Goal: Task Accomplishment & Management: Complete application form

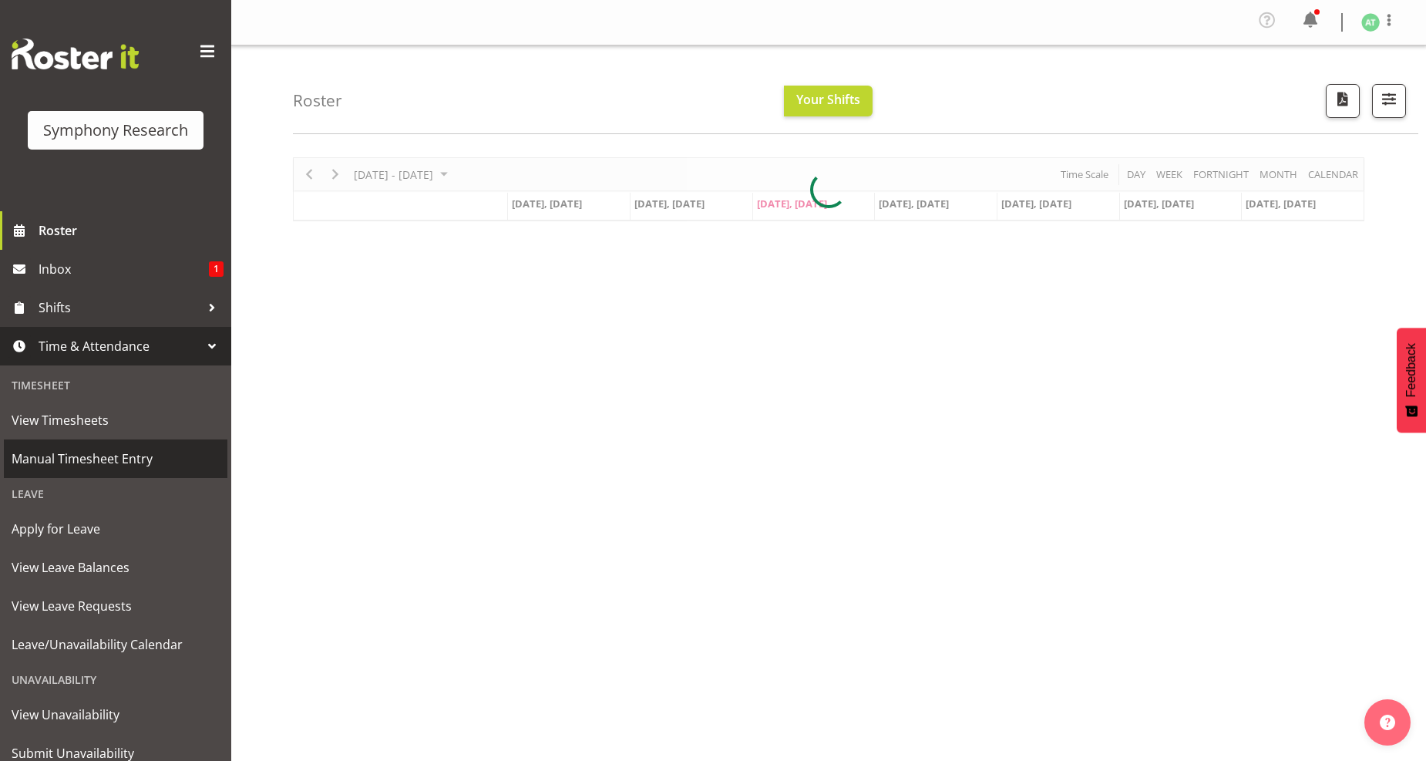
click at [133, 459] on span "Manual Timesheet Entry" at bounding box center [116, 458] width 208 height 23
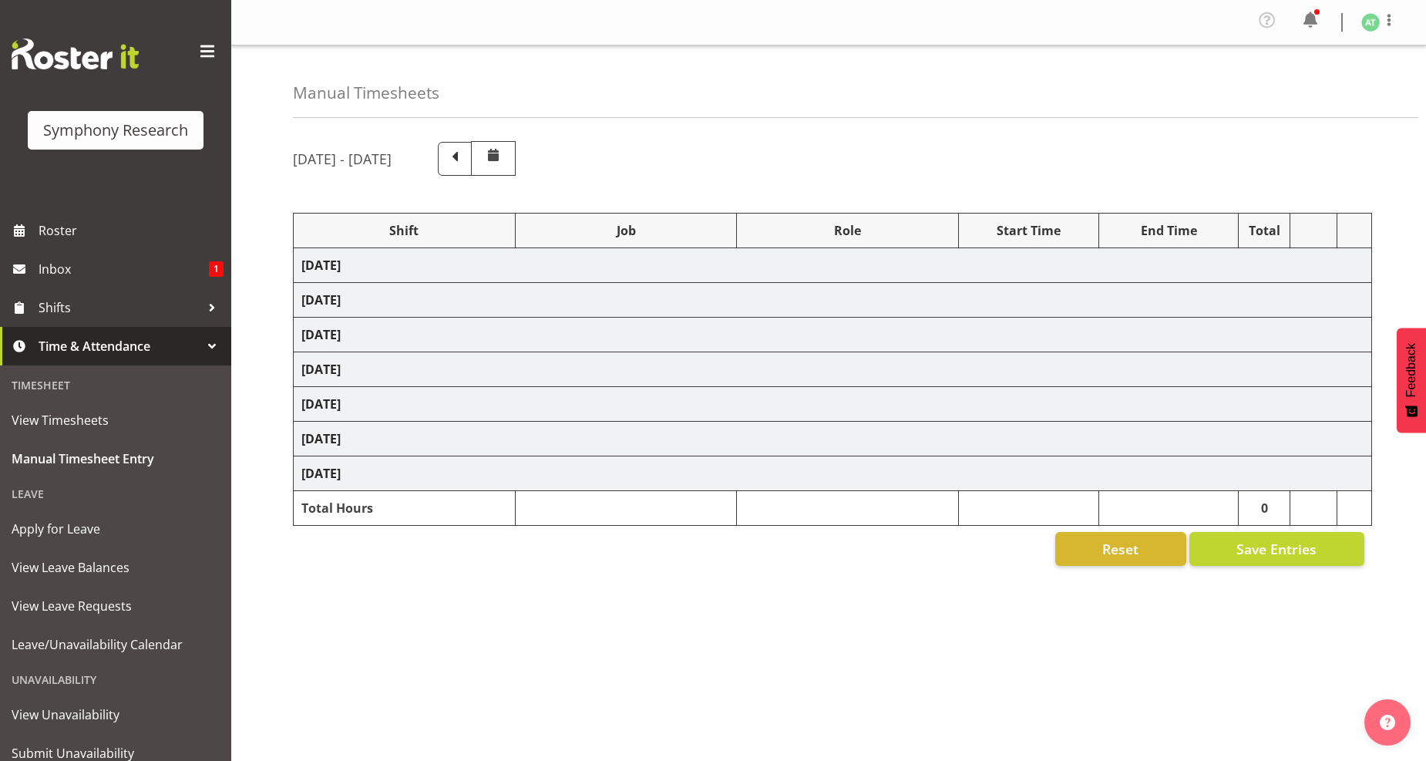
select select "26078"
select select "10527"
select select "47"
select select "26078"
select select "10242"
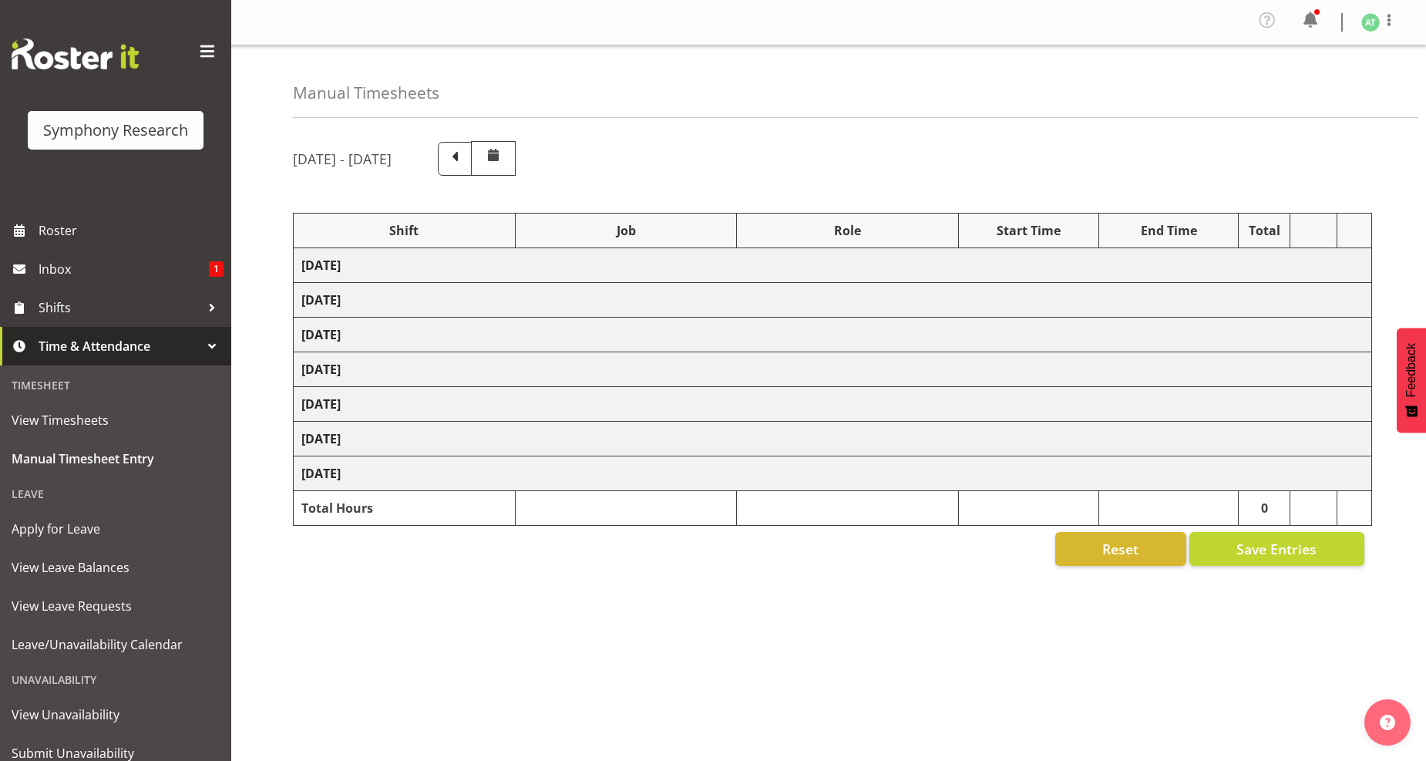
select select "47"
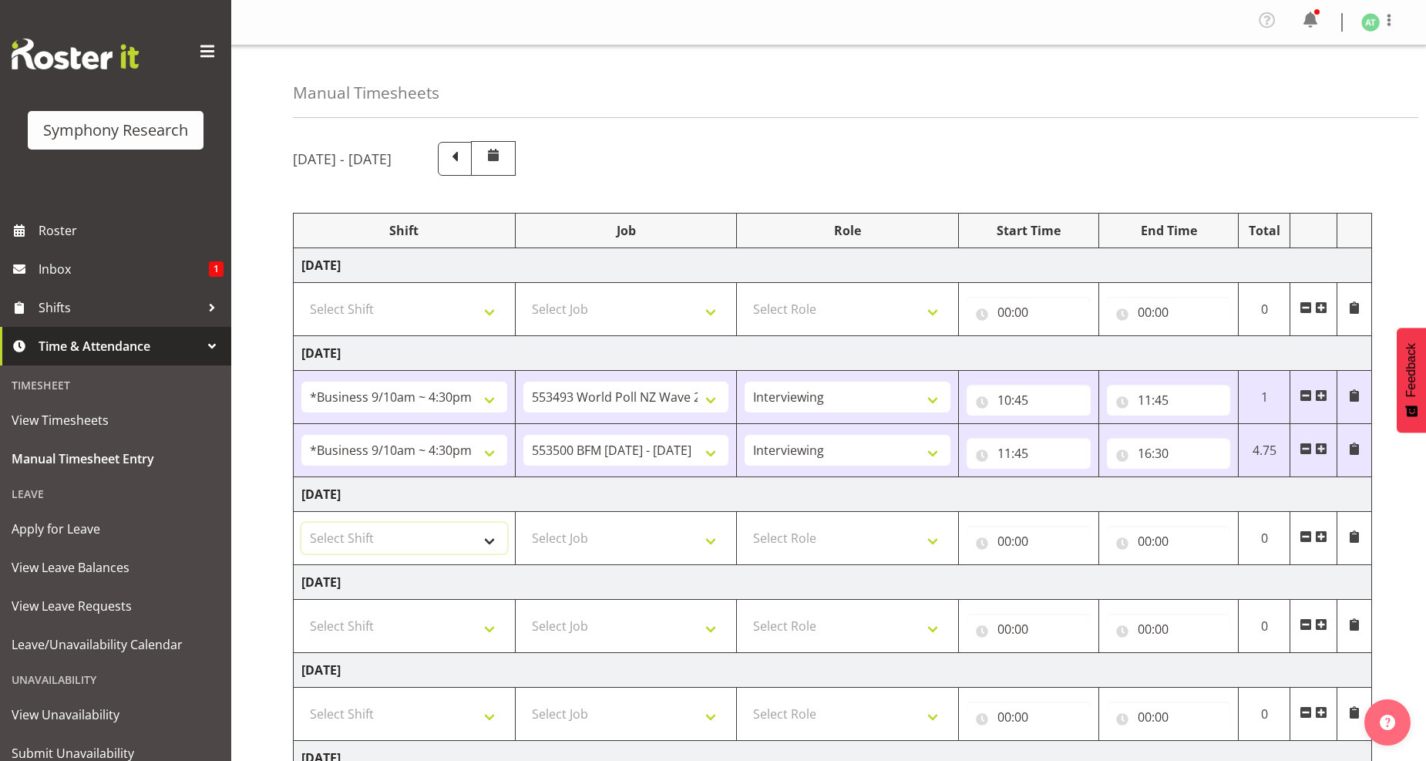
drag, startPoint x: 491, startPoint y: 538, endPoint x: 459, endPoint y: 528, distance: 33.2
click at [491, 538] on select "Select Shift !!Weekend Residential (Roster IT Shift Label) *Business 9/10am ~ 4…" at bounding box center [404, 538] width 206 height 31
select select "26078"
click at [301, 523] on select "Select Shift !!Weekend Residential (Roster IT Shift Label) *Business 9/10am ~ 4…" at bounding box center [404, 538] width 206 height 31
click at [705, 541] on select "Select Job 550060 IF Admin 553492 World Poll Aus Wave 2 Main 2025 553493 World …" at bounding box center [626, 538] width 206 height 31
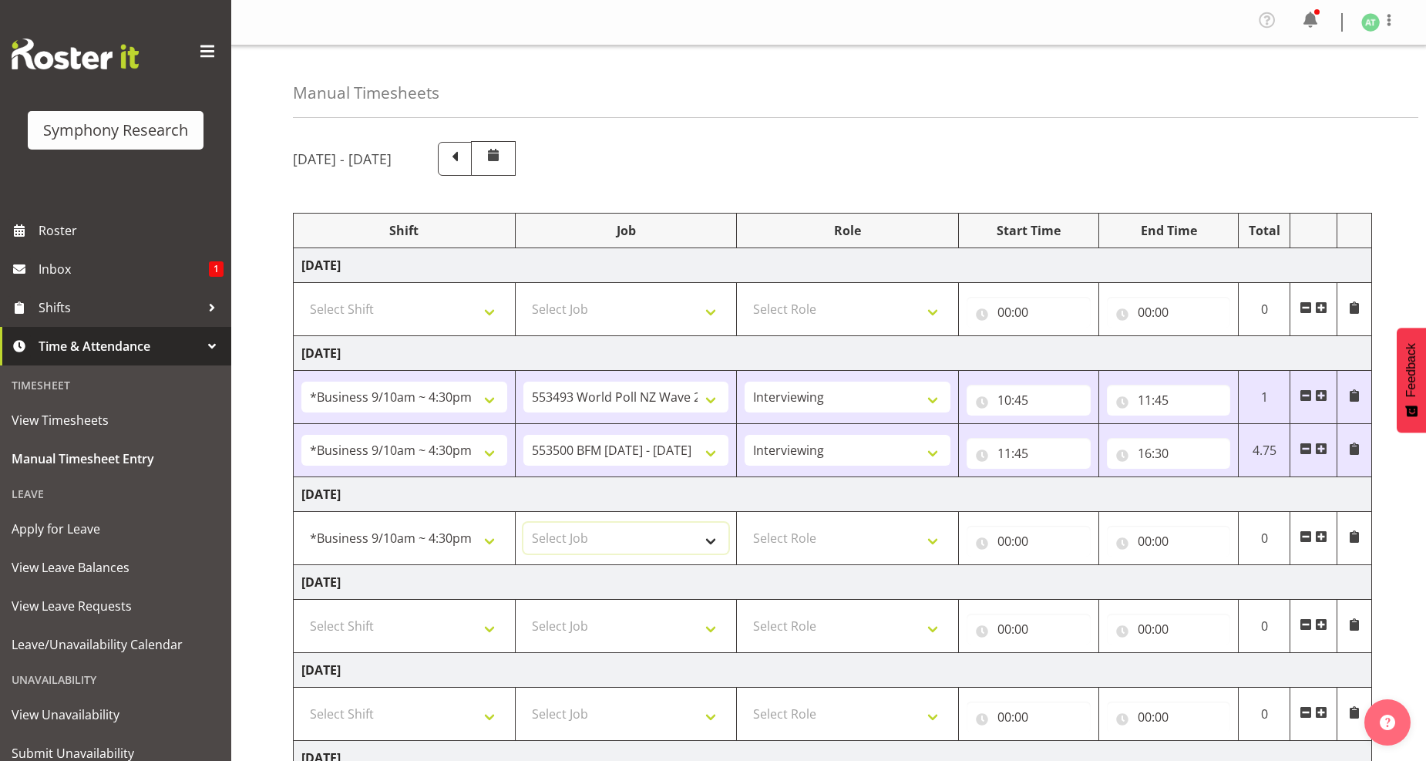
select select "10242"
click at [523, 523] on select "Select Job 550060 IF Admin 553492 World Poll Aus Wave 2 Main 2025 553493 World …" at bounding box center [626, 538] width 206 height 31
drag, startPoint x: 933, startPoint y: 538, endPoint x: 891, endPoint y: 538, distance: 41.6
click at [933, 538] on select "Select Role Briefing Interviewing" at bounding box center [848, 538] width 206 height 31
select select "47"
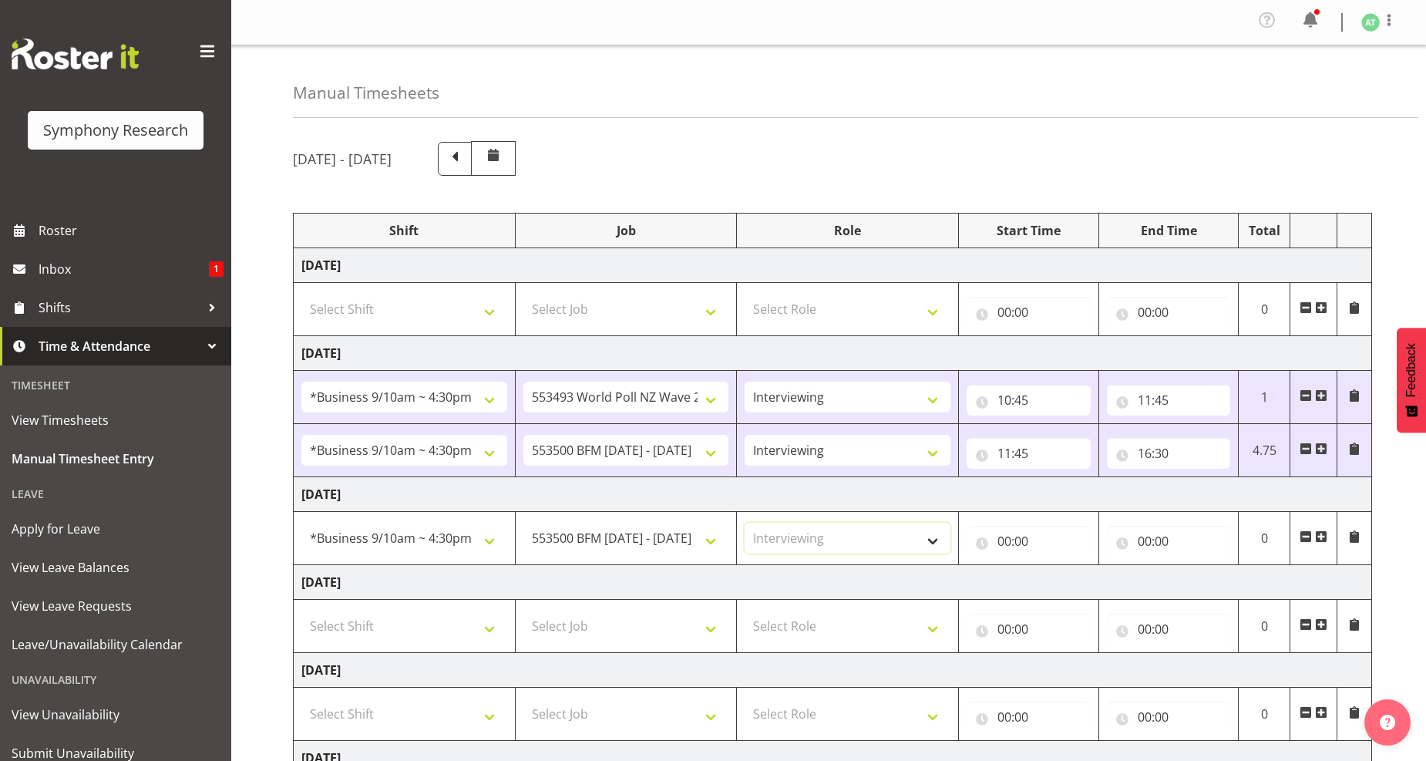
click at [745, 523] on select "Select Role Briefing Interviewing" at bounding box center [848, 538] width 206 height 31
click at [1012, 537] on input "00:00" at bounding box center [1029, 541] width 124 height 31
click at [1065, 587] on select "00 01 02 03 04 05 06 07 08 09 10 11 12 13 14 15 16 17 18 19 20 21 22 23" at bounding box center [1072, 581] width 35 height 31
select select "10"
click at [1055, 567] on select "00 01 02 03 04 05 06 07 08 09 10 11 12 13 14 15 16 17 18 19 20 21 22 23" at bounding box center [1072, 581] width 35 height 31
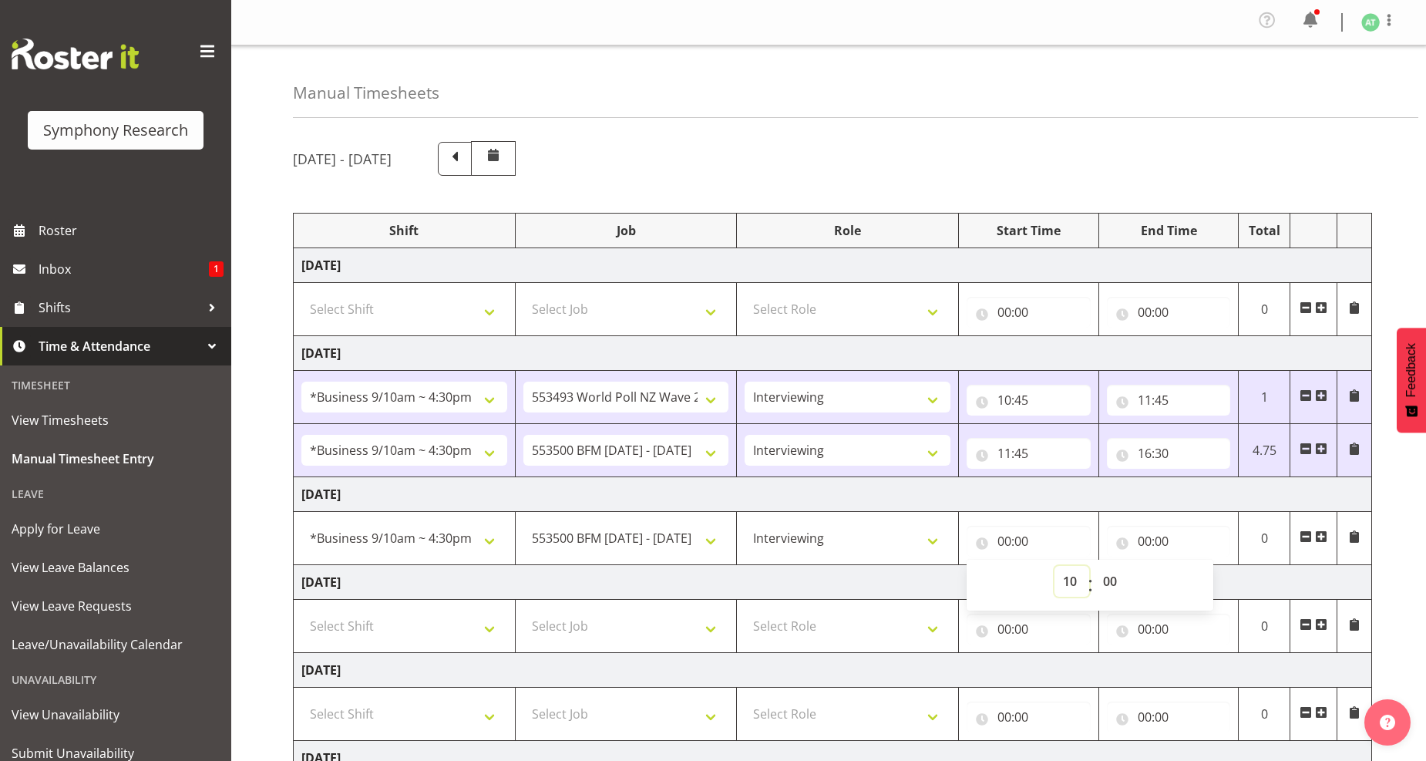
type input "10:00"
click at [1103, 584] on select "00 01 02 03 04 05 06 07 08 09 10 11 12 13 14 15 16 17 18 19 20 21 22 23 24 25 2…" at bounding box center [1112, 581] width 35 height 31
select select "45"
click at [1095, 567] on select "00 01 02 03 04 05 06 07 08 09 10 11 12 13 14 15 16 17 18 19 20 21 22 23 24 25 2…" at bounding box center [1112, 581] width 35 height 31
type input "10:45"
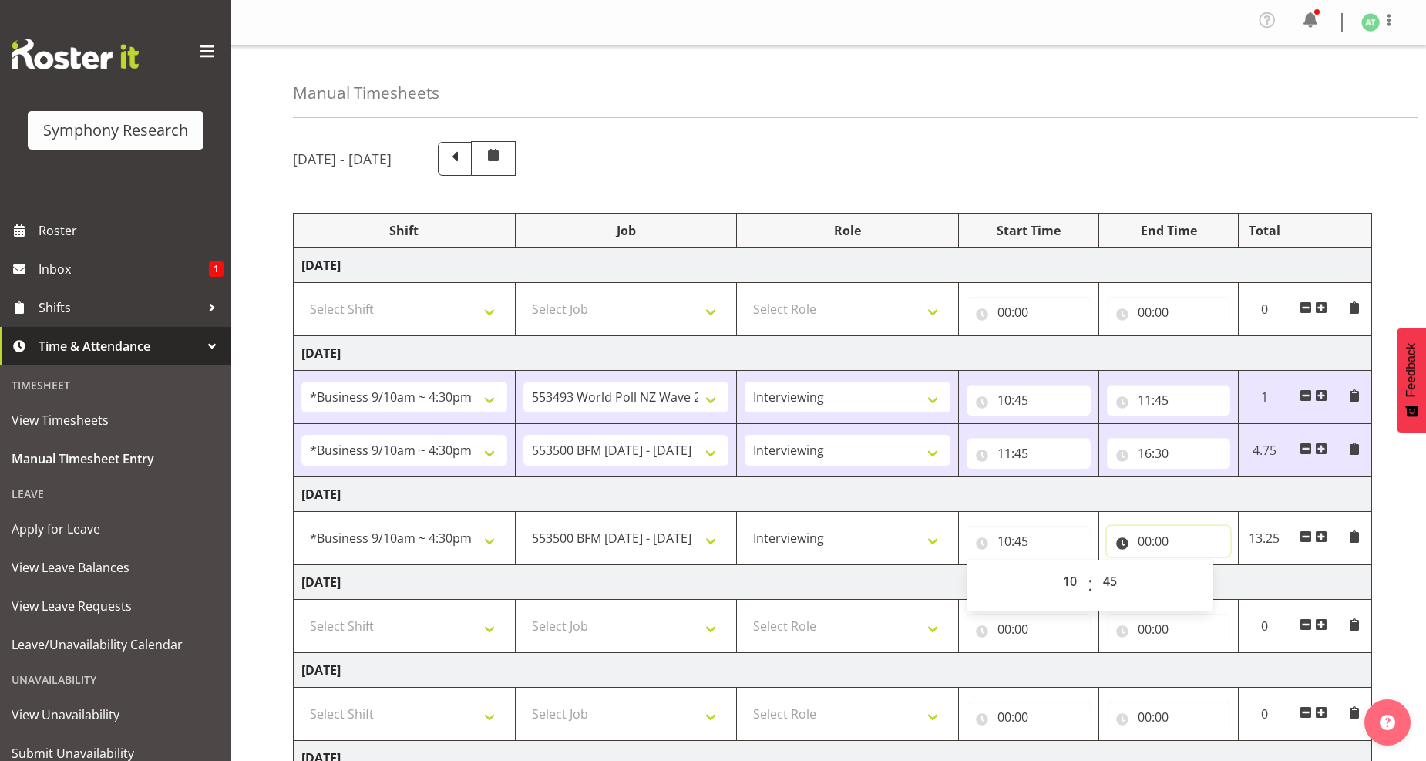
click at [1153, 545] on input "00:00" at bounding box center [1169, 541] width 124 height 31
click at [1215, 584] on select "00 01 02 03 04 05 06 07 08 09 10 11 12 13 14 15 16 17 18 19 20 21 22 23" at bounding box center [1212, 581] width 35 height 31
click at [1211, 582] on select "00 01 02 03 04 05 06 07 08 09 10 11 12 13 14 15 16 17 18 19 20 21 22 23" at bounding box center [1212, 581] width 35 height 31
click at [1211, 586] on select "00 01 02 03 04 05 06 07 08 09 10 11 12 13 14 15 16 17 18 19 20 21 22 23" at bounding box center [1212, 581] width 35 height 31
select select "16"
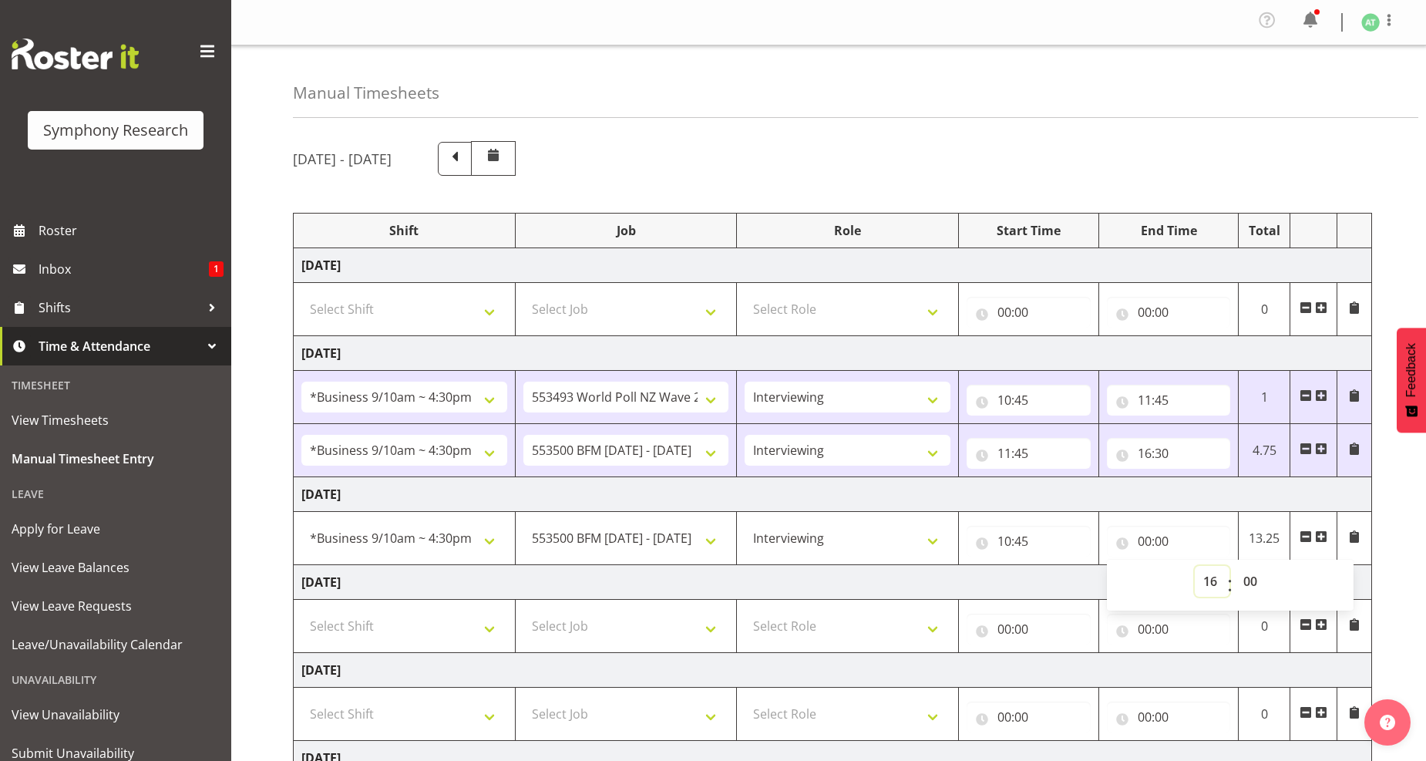
click at [1195, 567] on select "00 01 02 03 04 05 06 07 08 09 10 11 12 13 14 15 16 17 18 19 20 21 22 23" at bounding box center [1212, 581] width 35 height 31
type input "16:00"
click at [1250, 587] on select "00 01 02 03 04 05 06 07 08 09 10 11 12 13 14 15 16 17 18 19 20 21 22 23 24 25 2…" at bounding box center [1252, 581] width 35 height 31
select select "30"
click at [1235, 567] on select "00 01 02 03 04 05 06 07 08 09 10 11 12 13 14 15 16 17 18 19 20 21 22 23 24 25 2…" at bounding box center [1252, 581] width 35 height 31
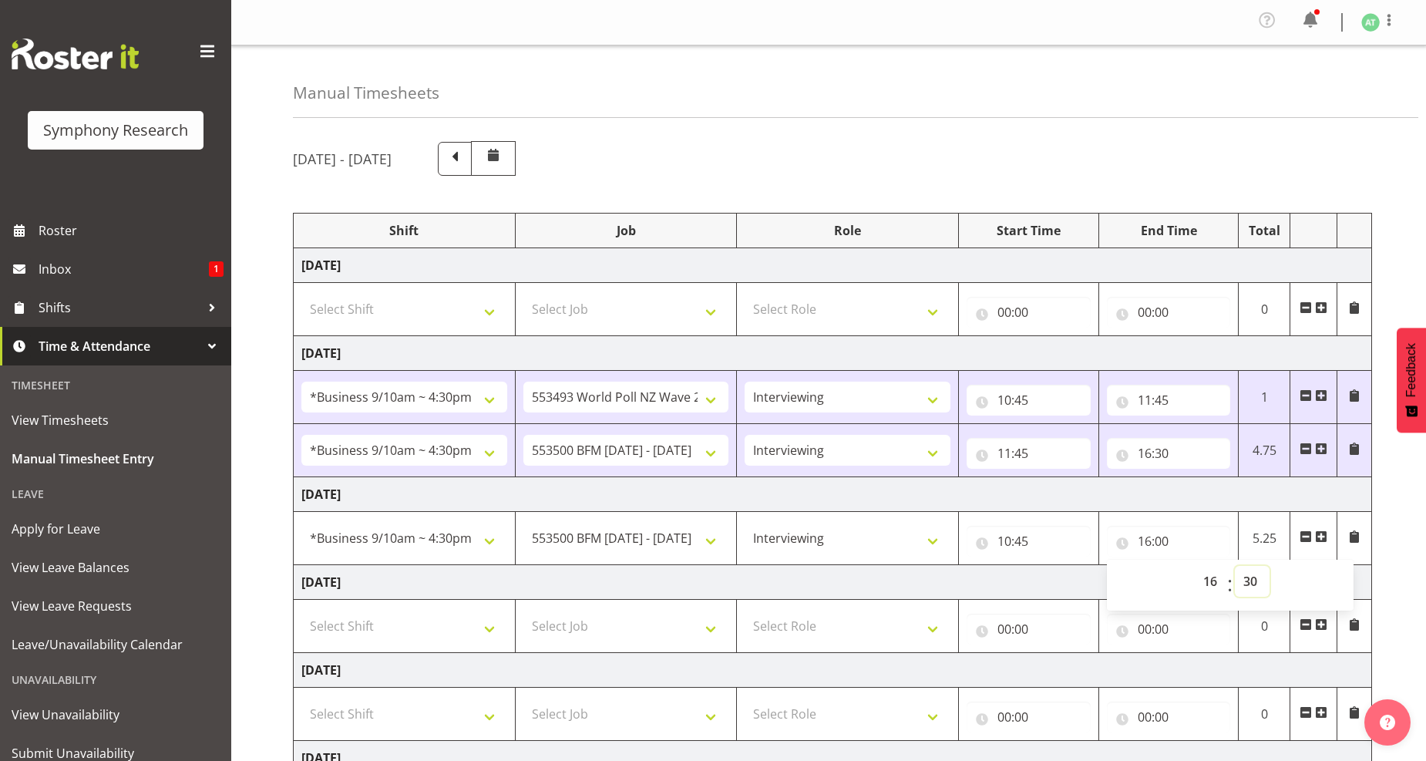
type input "16:30"
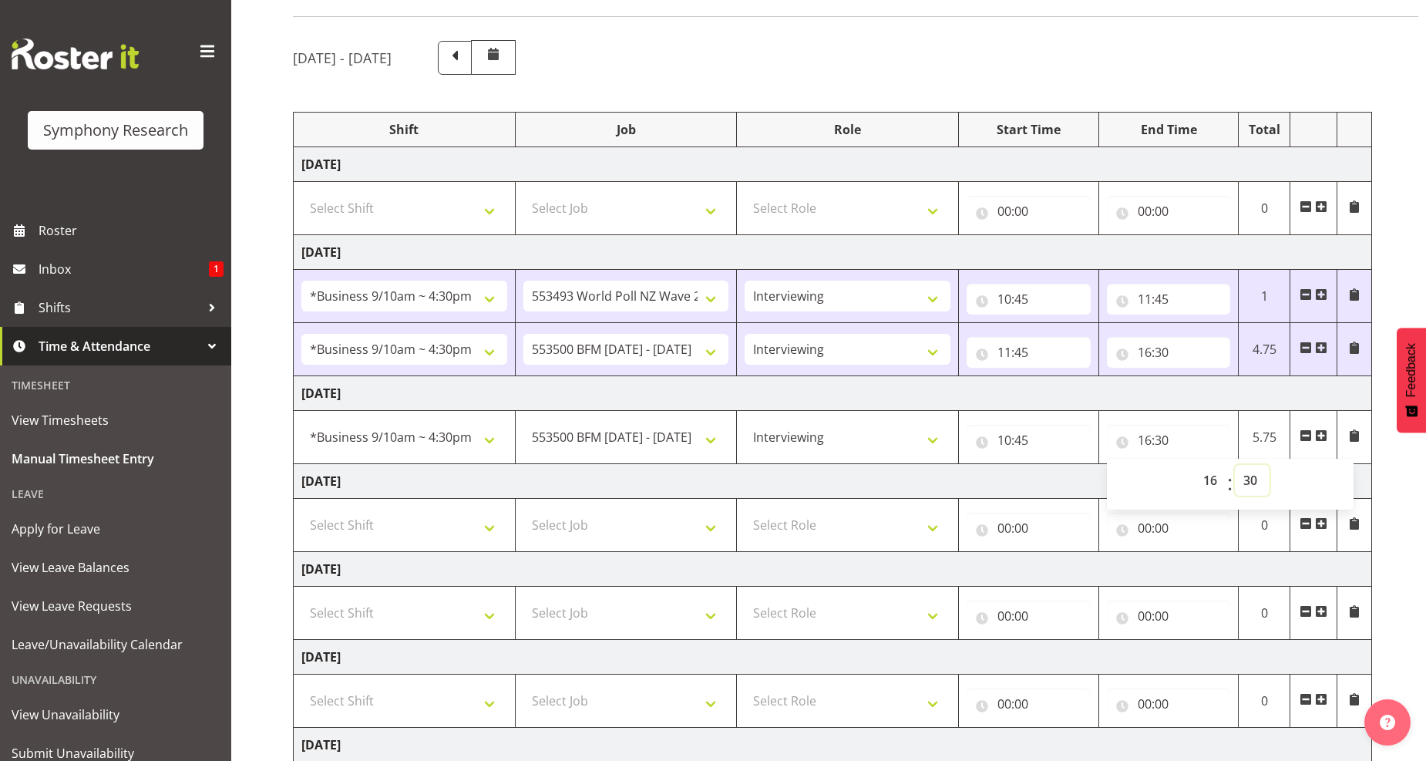
scroll to position [257, 0]
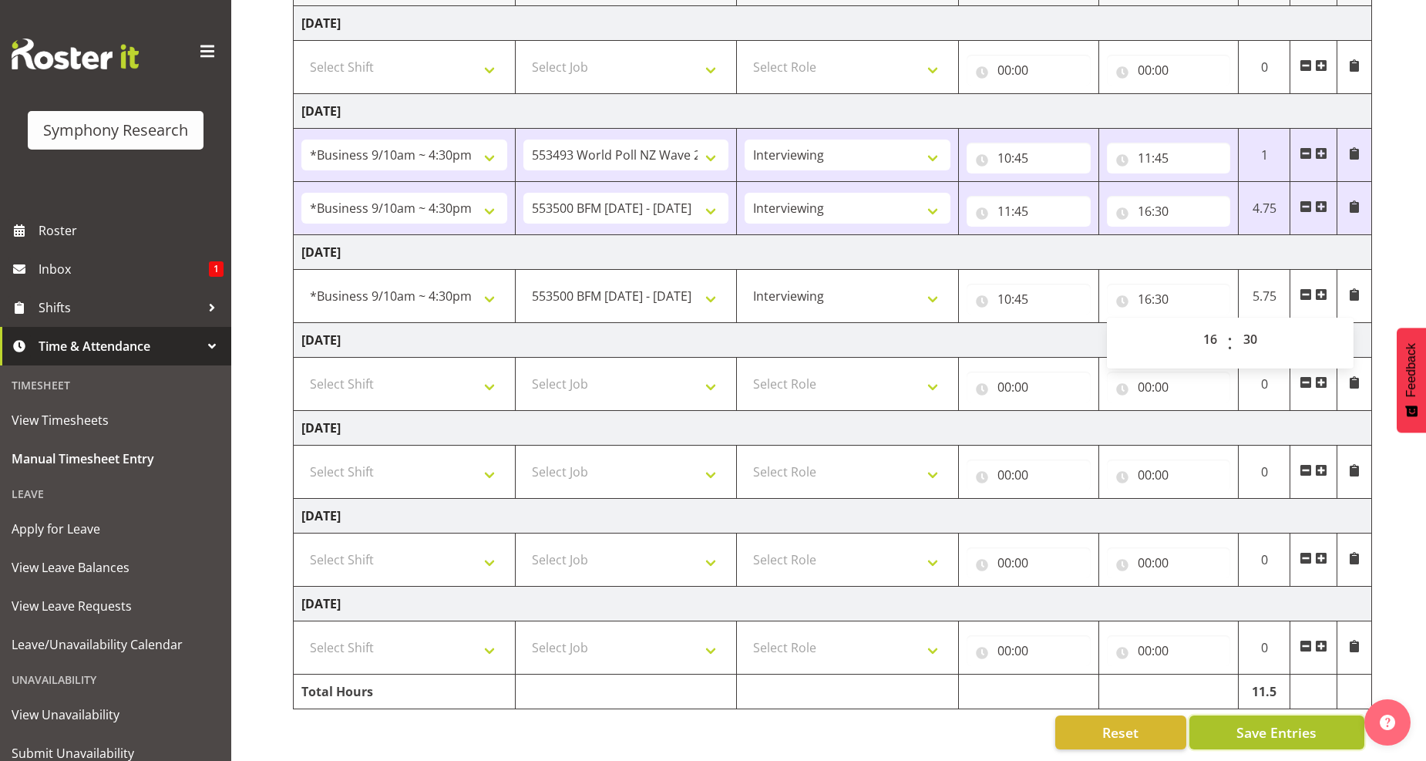
click at [1297, 722] on span "Save Entries" at bounding box center [1277, 732] width 80 height 20
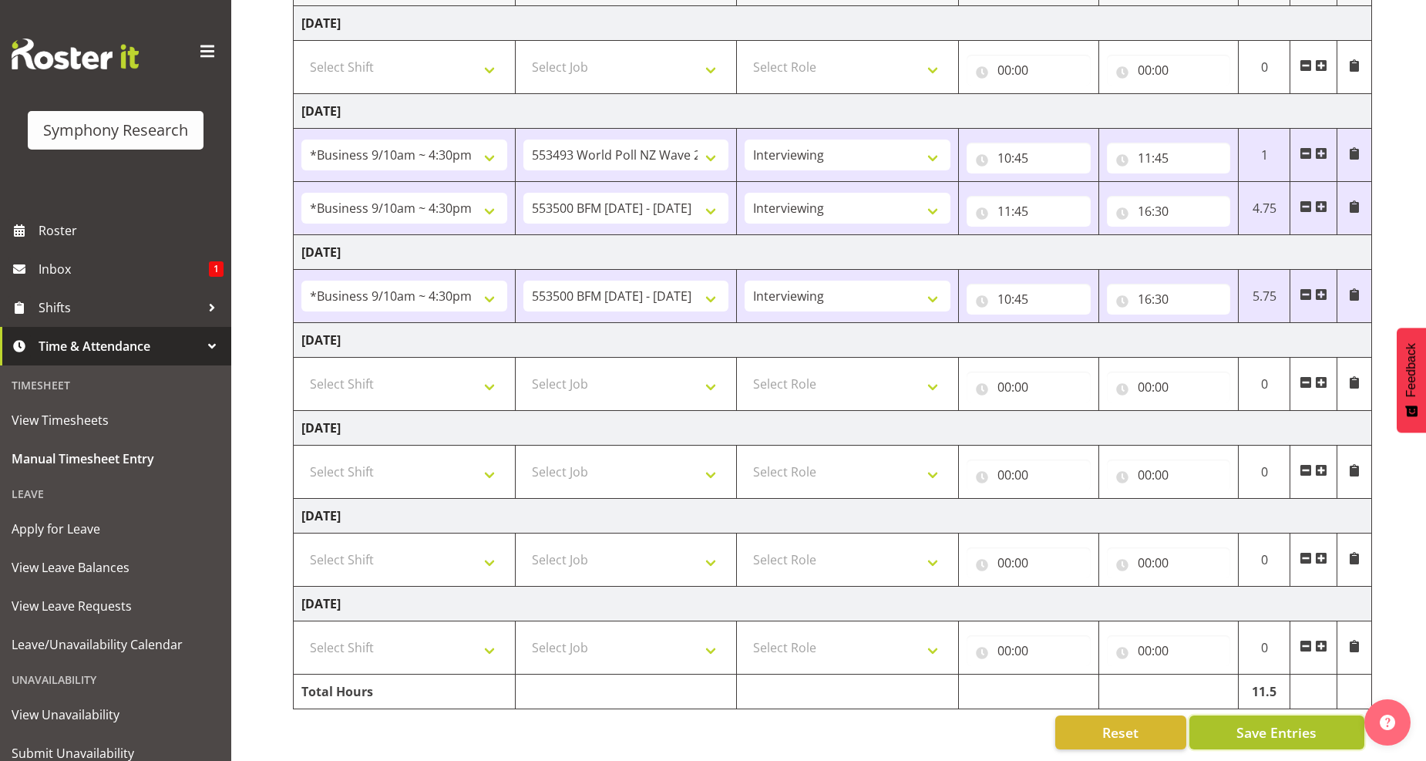
click at [1277, 725] on span "Save Entries" at bounding box center [1277, 732] width 80 height 20
